Goal: Find specific page/section

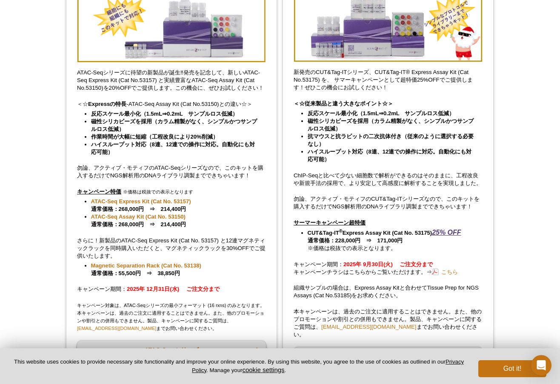
scroll to position [127, 0]
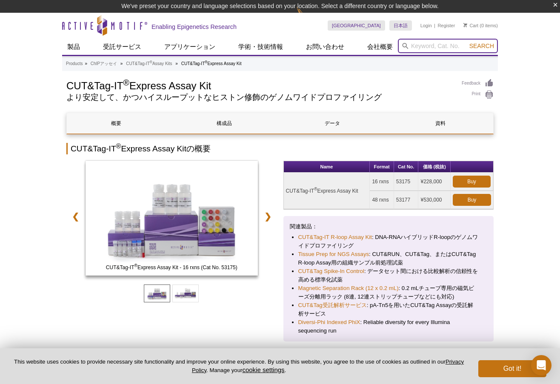
drag, startPoint x: 413, startPoint y: 50, endPoint x: 420, endPoint y: 50, distance: 6.8
click at [414, 50] on input "search" at bounding box center [448, 46] width 100 height 14
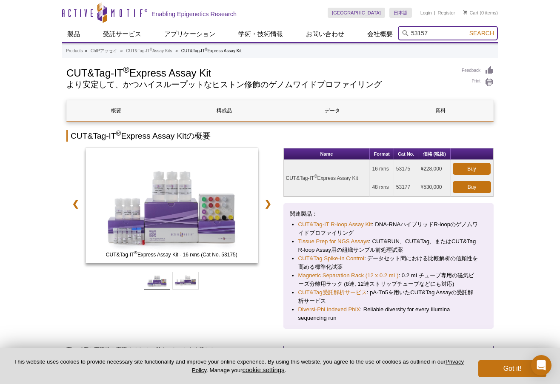
type input "53157"
click at [466, 29] on button "Search" at bounding box center [481, 33] width 30 height 8
